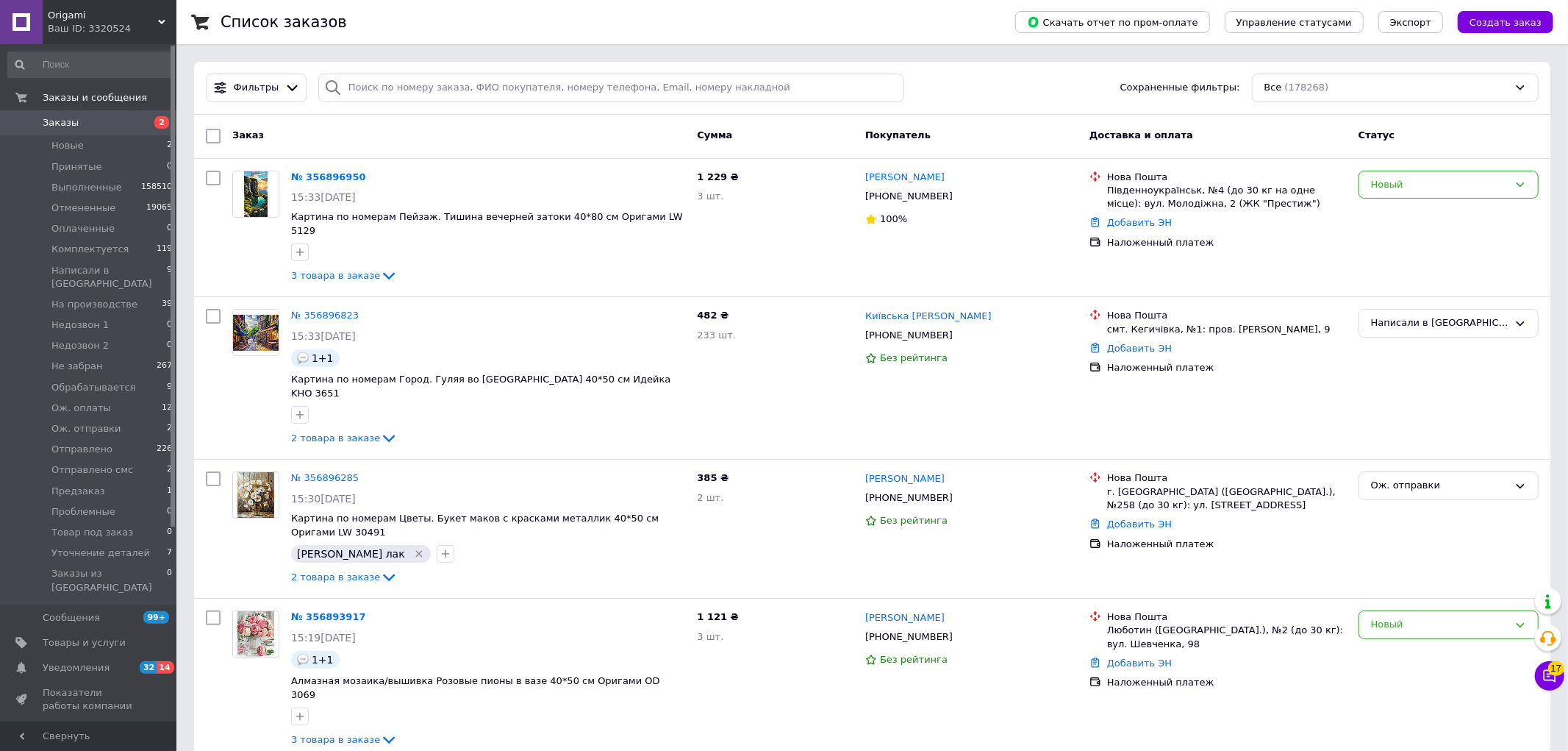
click at [52, 118] on span "Заказы" at bounding box center [60, 123] width 36 height 14
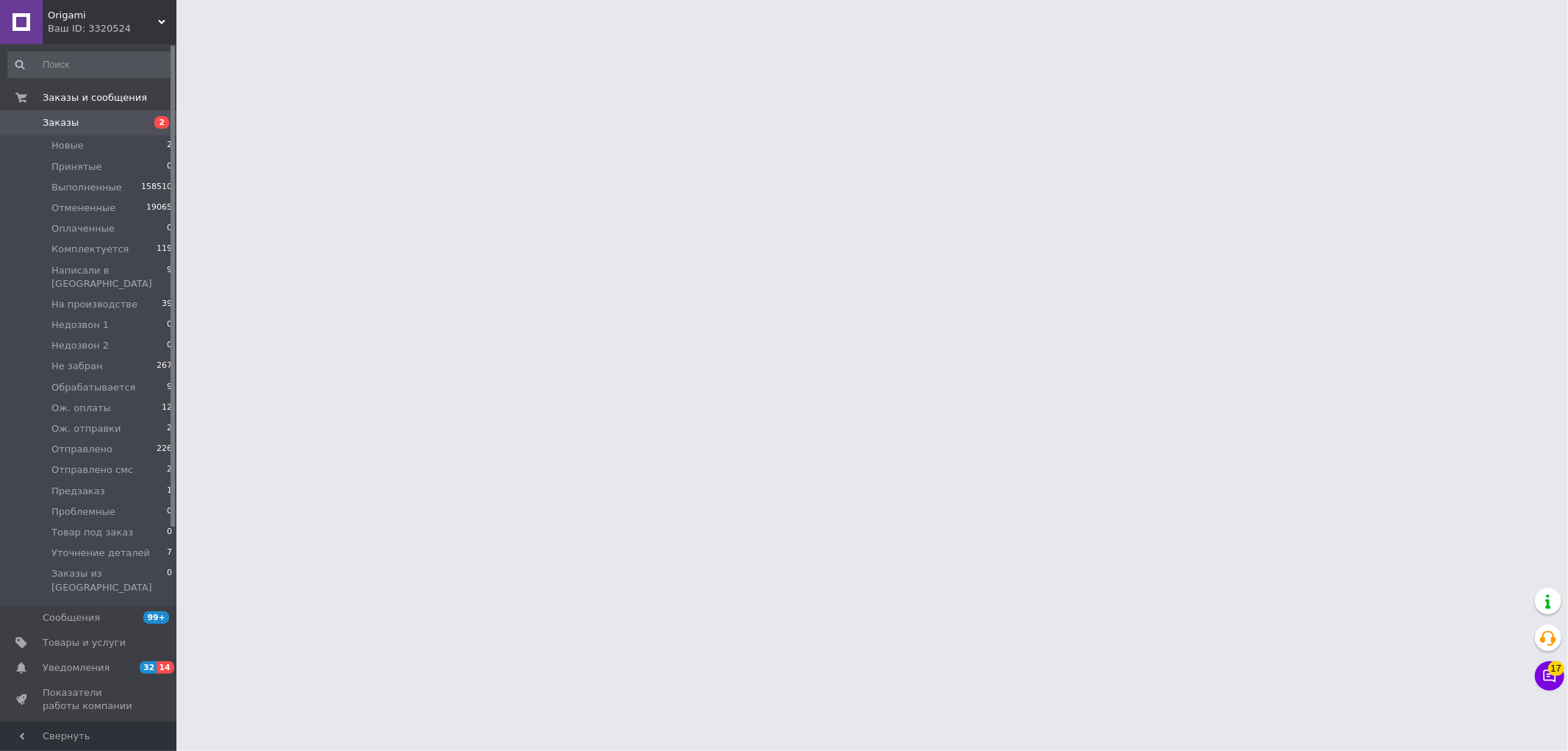
click at [52, 118] on span "Заказы" at bounding box center [60, 123] width 36 height 14
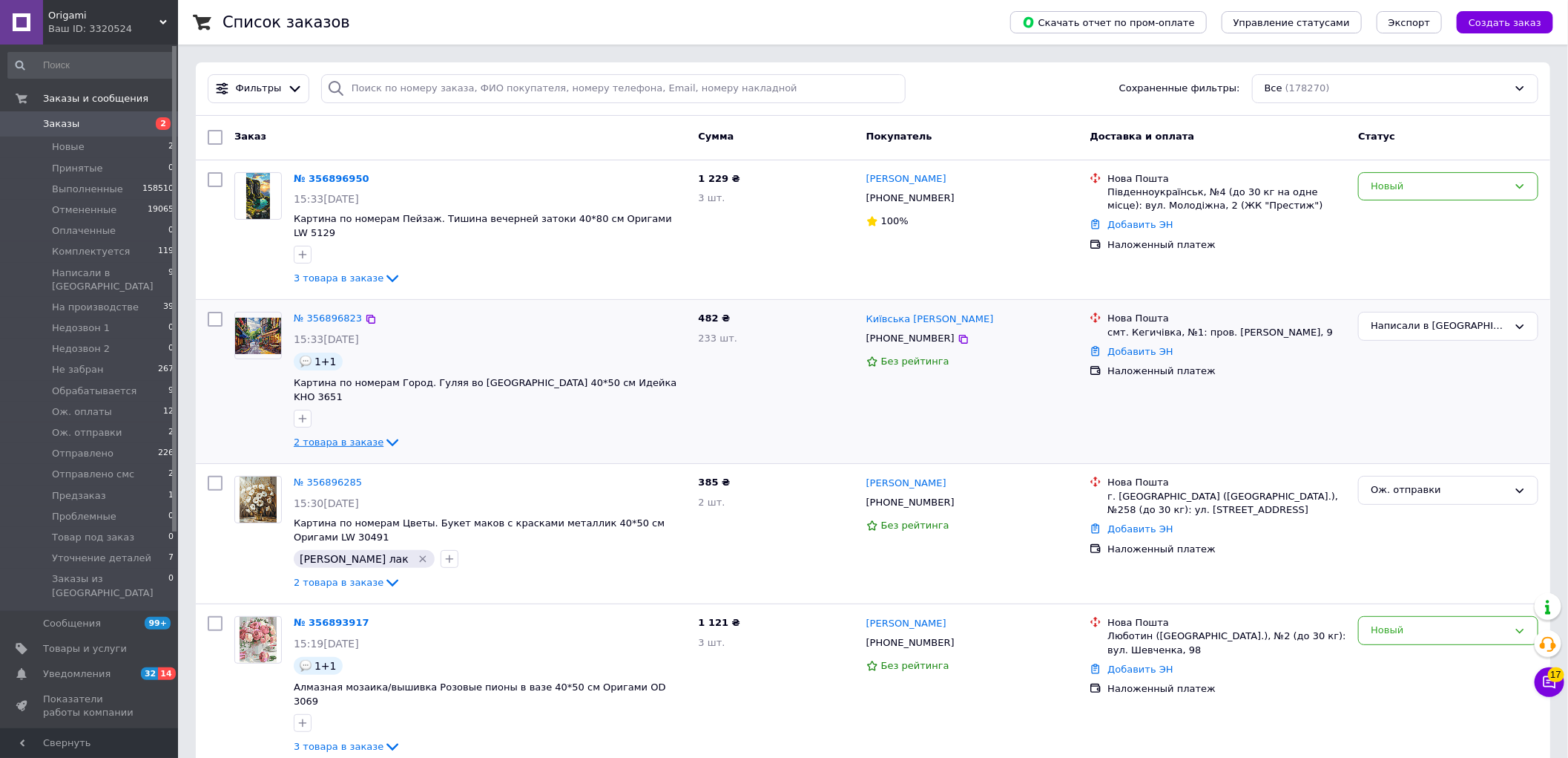
click at [340, 436] on span "2 товара в заказе" at bounding box center [339, 441] width 90 height 11
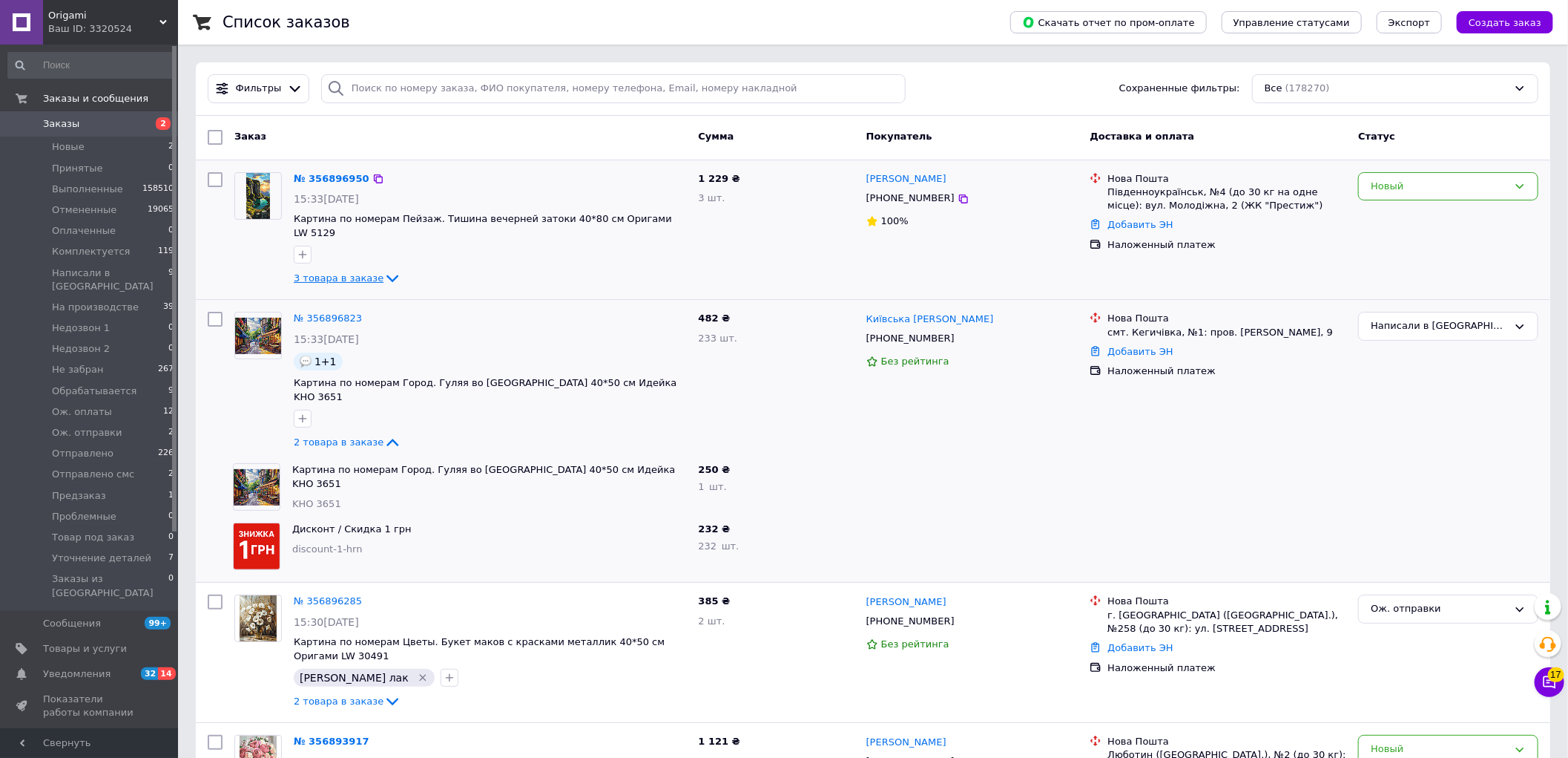
click at [306, 273] on span "3 товара в заказе" at bounding box center [339, 278] width 90 height 11
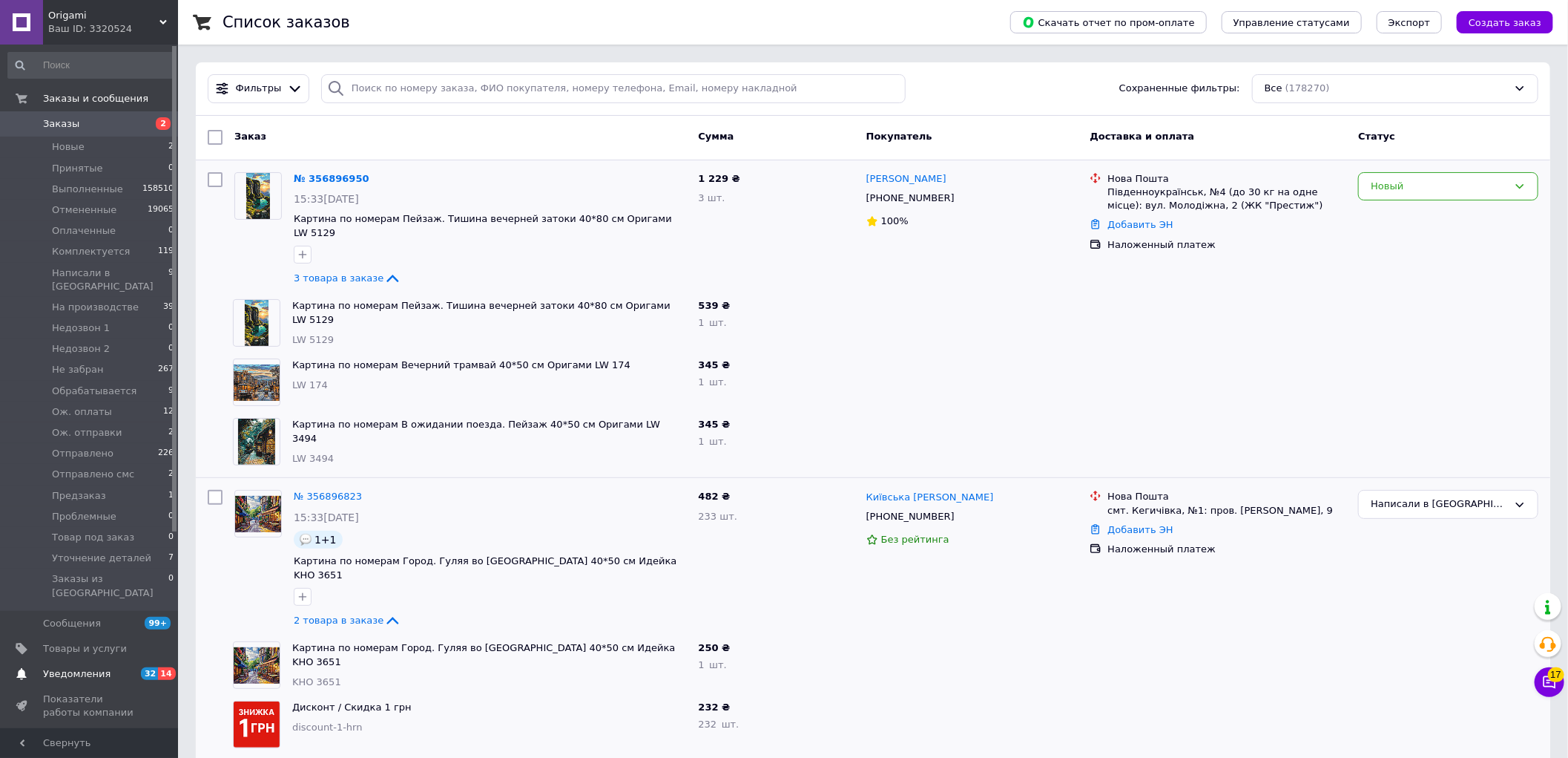
click at [100, 661] on link "Уведомления 32 14" at bounding box center [91, 674] width 182 height 25
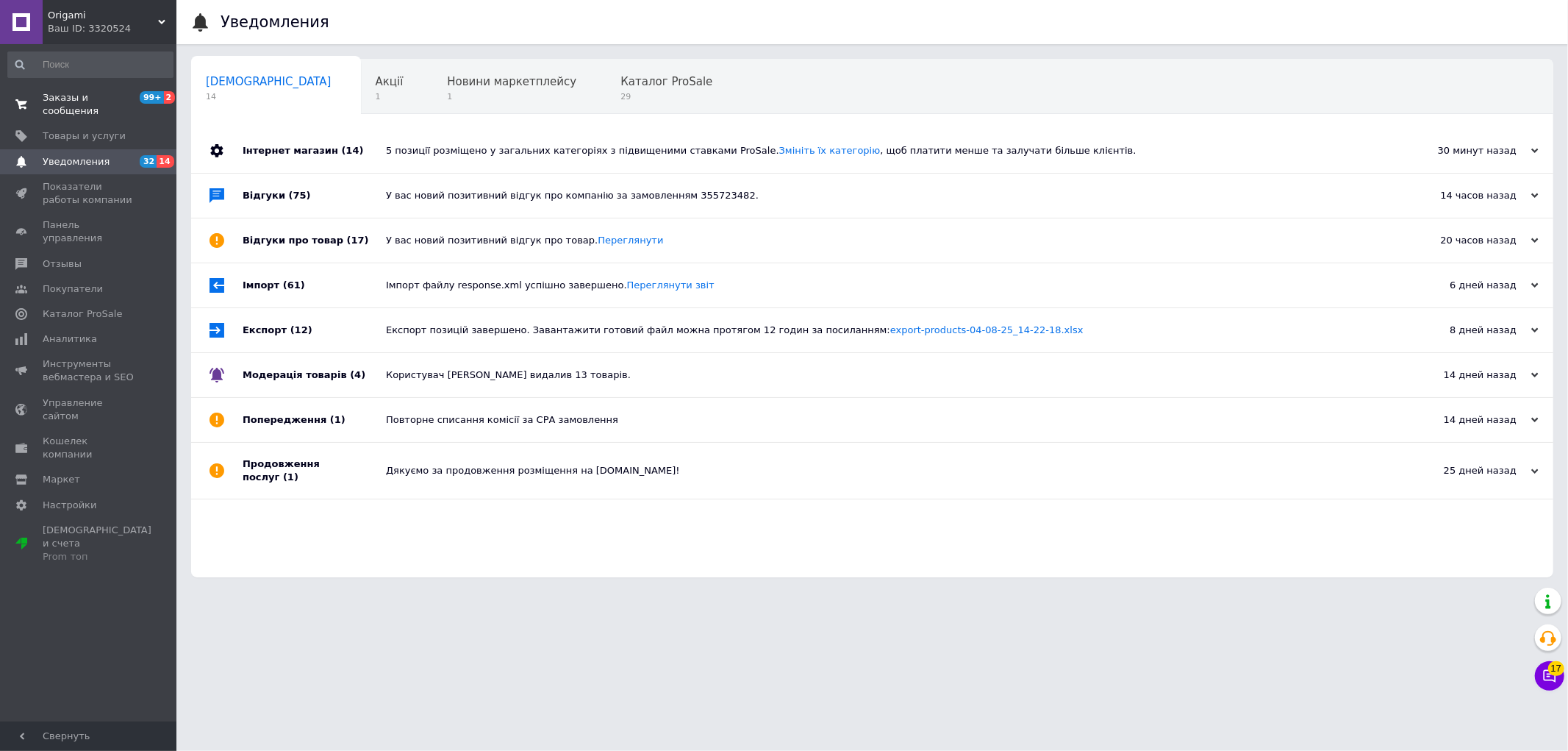
click at [90, 99] on span "Заказы и сообщения" at bounding box center [89, 104] width 93 height 26
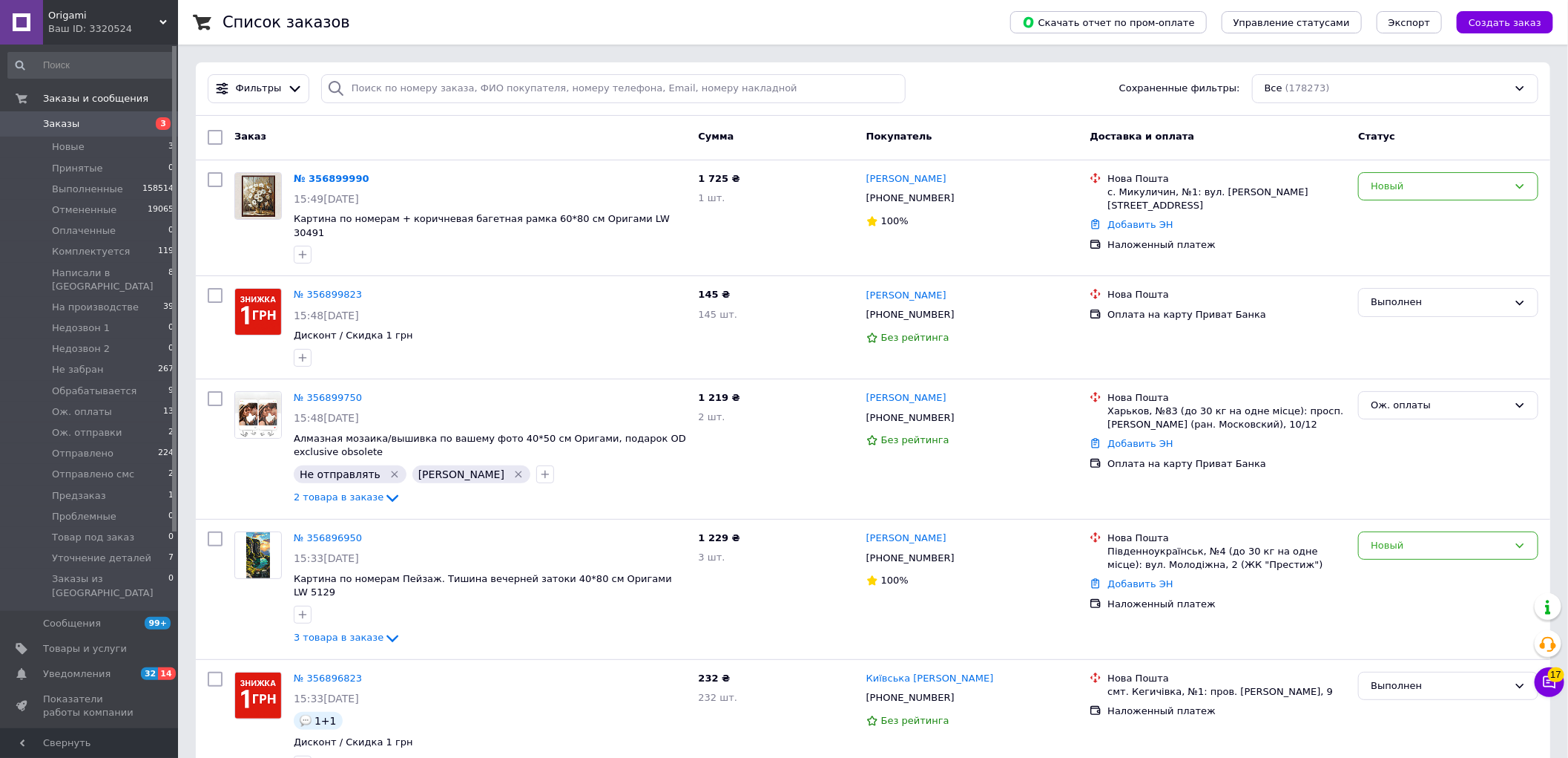
click at [50, 115] on link "Заказы 3" at bounding box center [91, 125] width 182 height 25
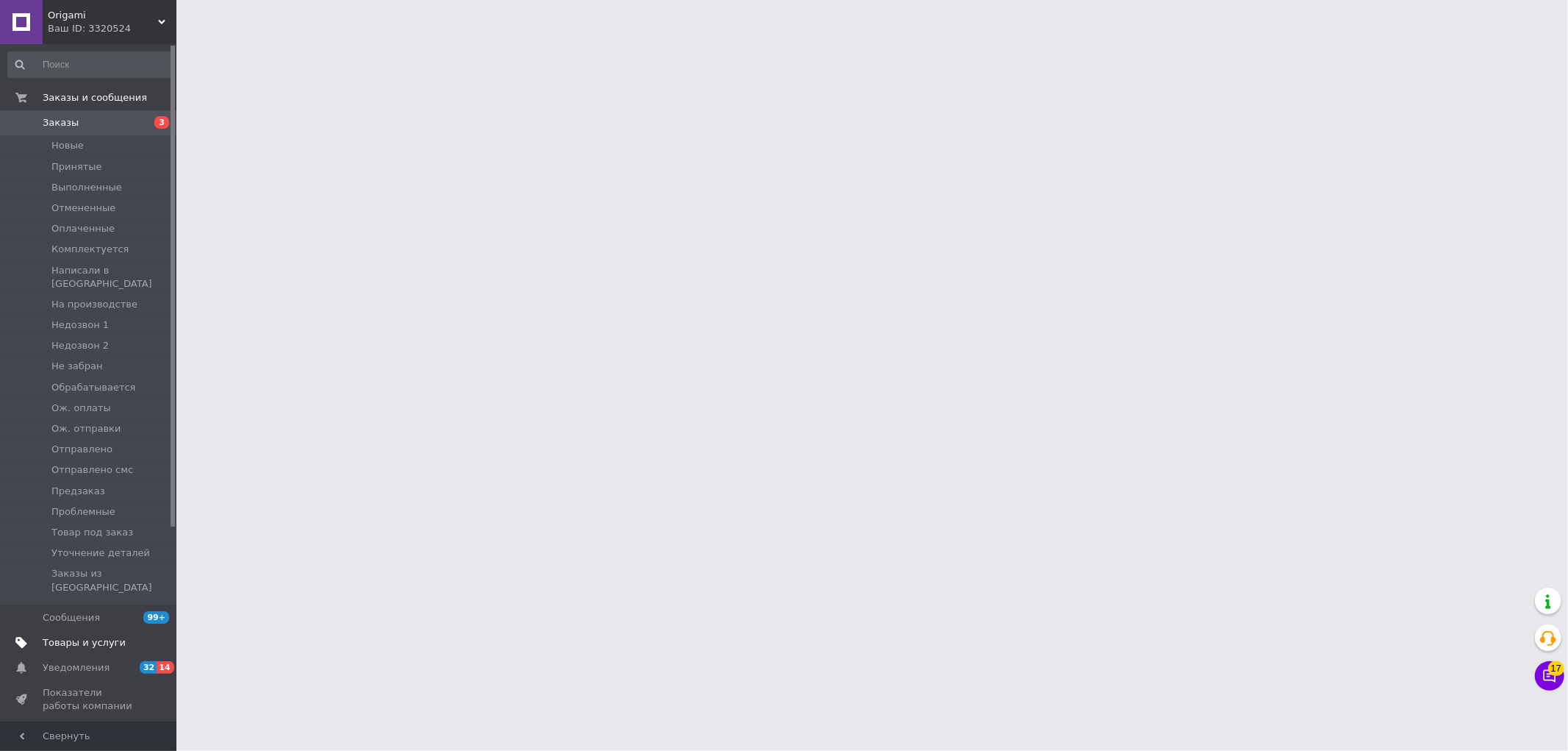
click at [119, 636] on span "Товары и услуги" at bounding box center [89, 643] width 93 height 14
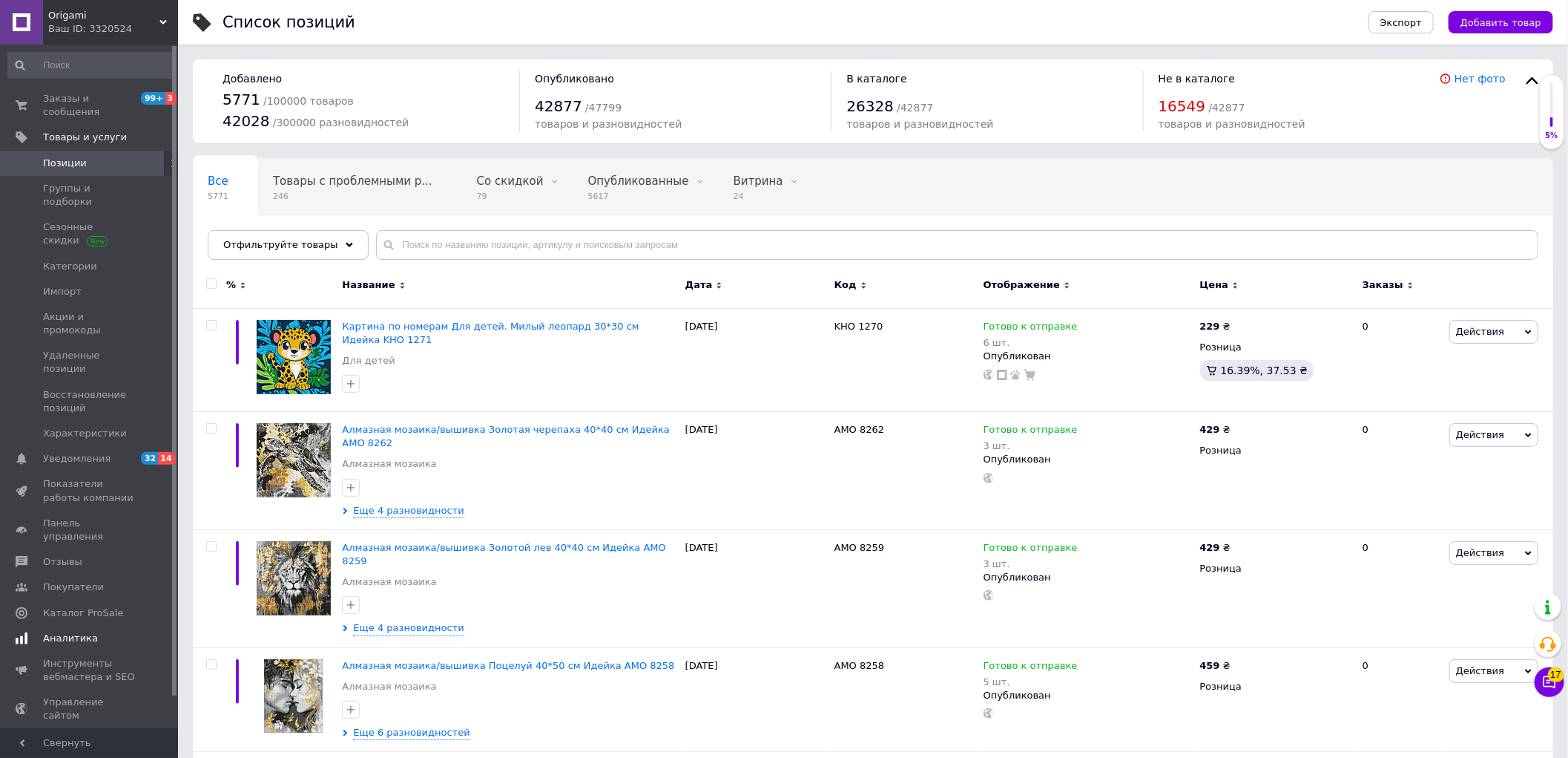
click at [96, 626] on link "Аналитика" at bounding box center [91, 638] width 182 height 25
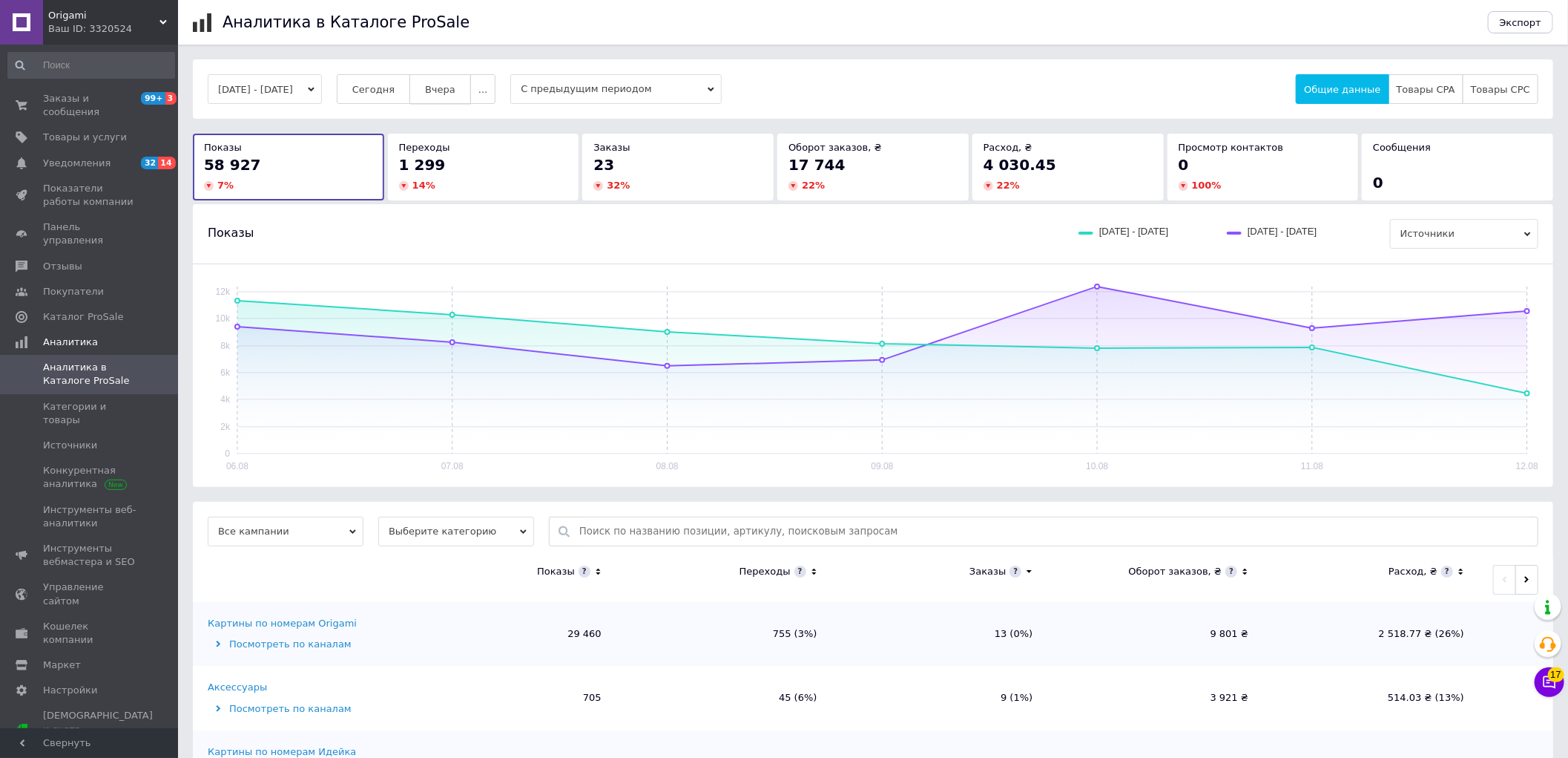
click at [447, 84] on span "Вчера" at bounding box center [440, 89] width 30 height 11
